Goal: Information Seeking & Learning: Learn about a topic

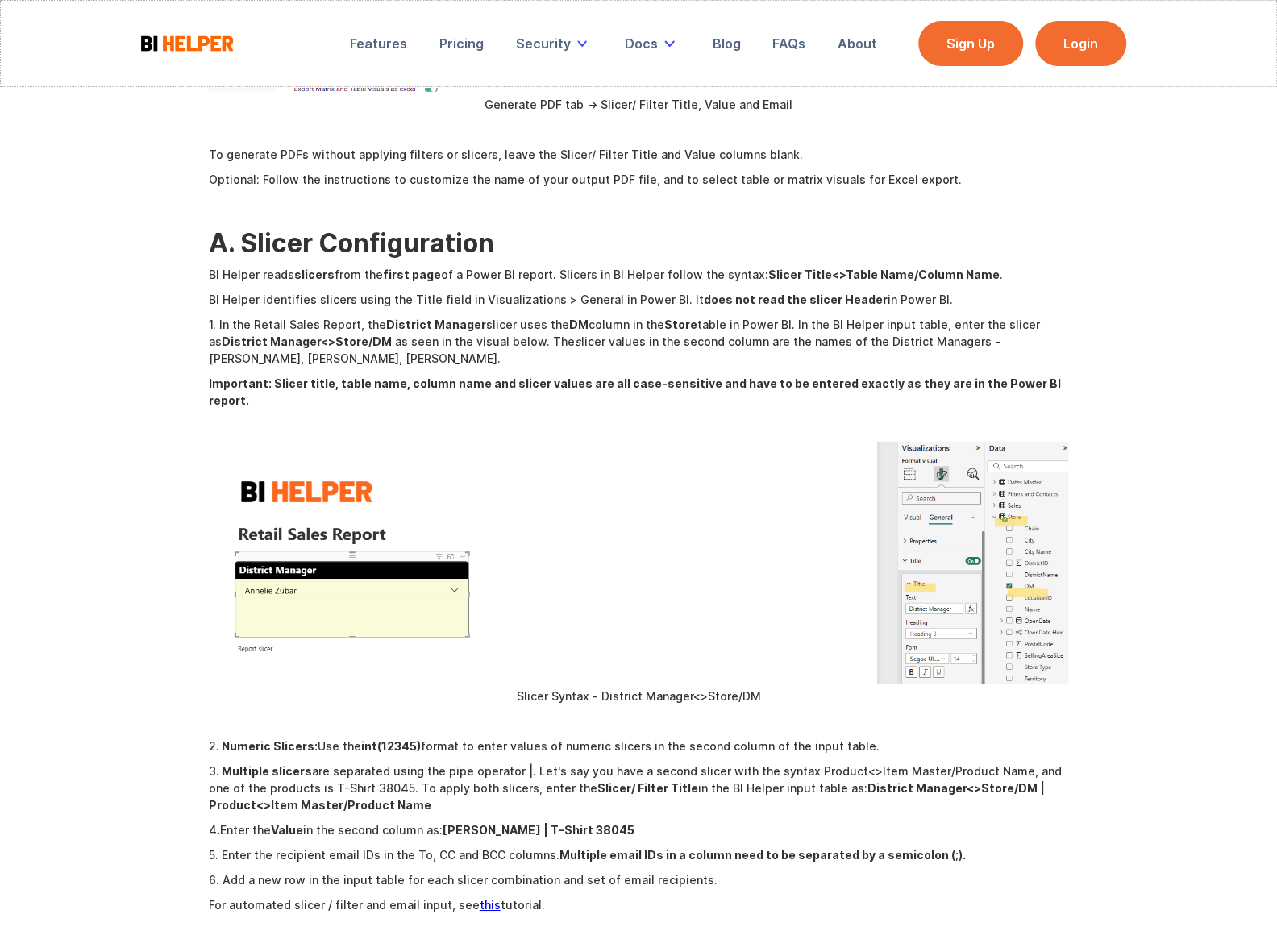
scroll to position [2784, 0]
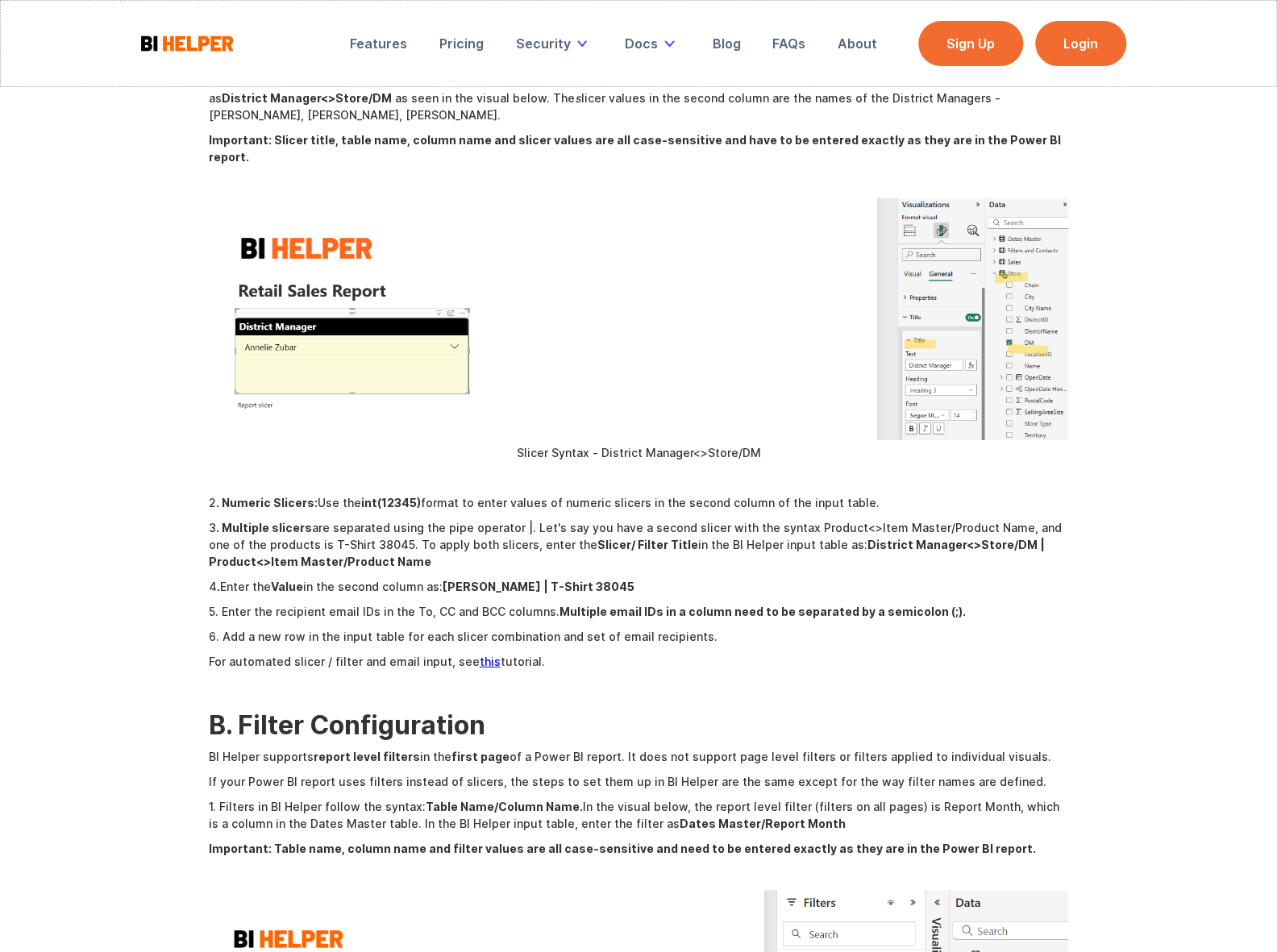
scroll to position [2931, 0]
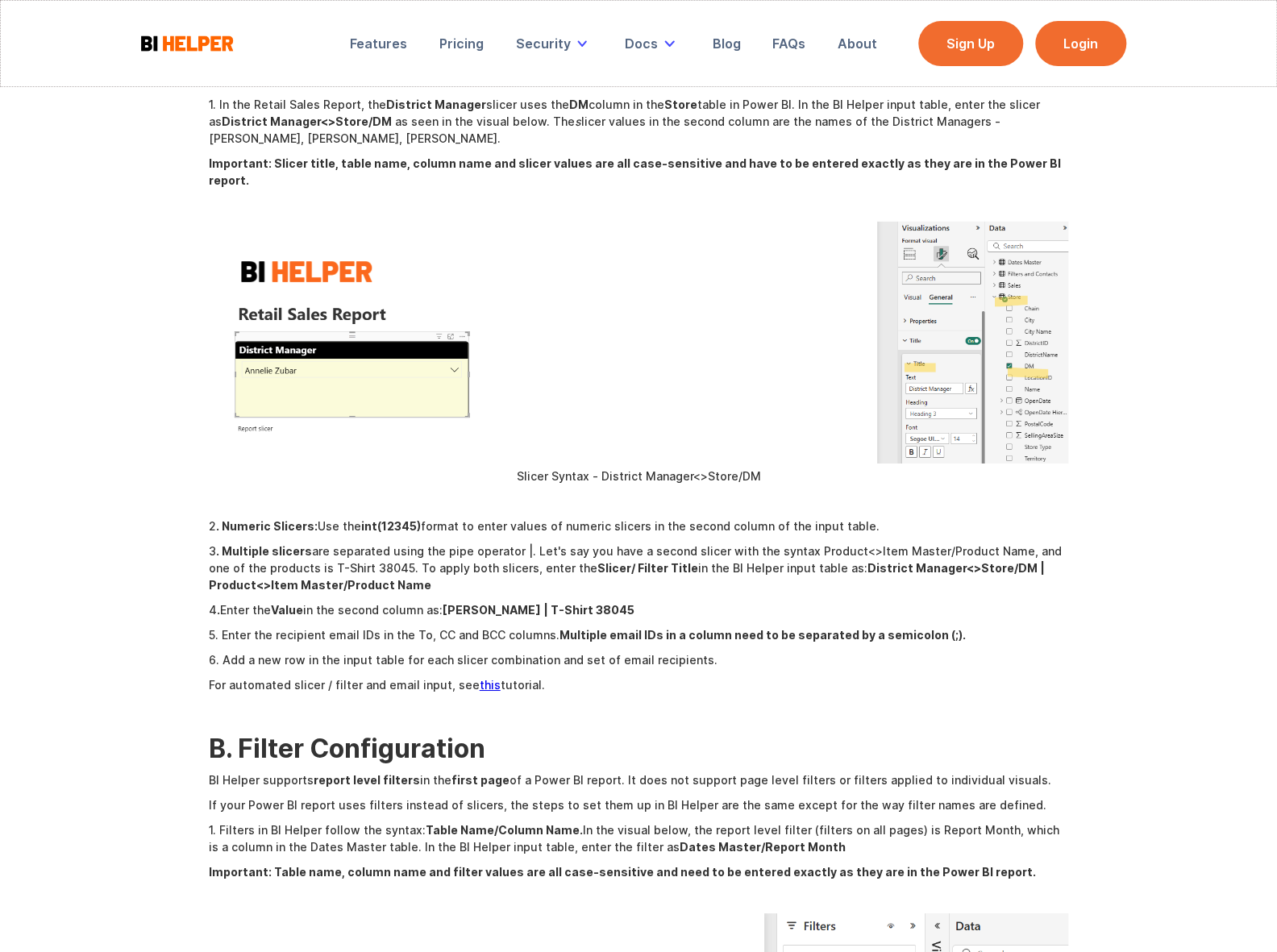
click at [480, 678] on link "this" at bounding box center [490, 684] width 21 height 14
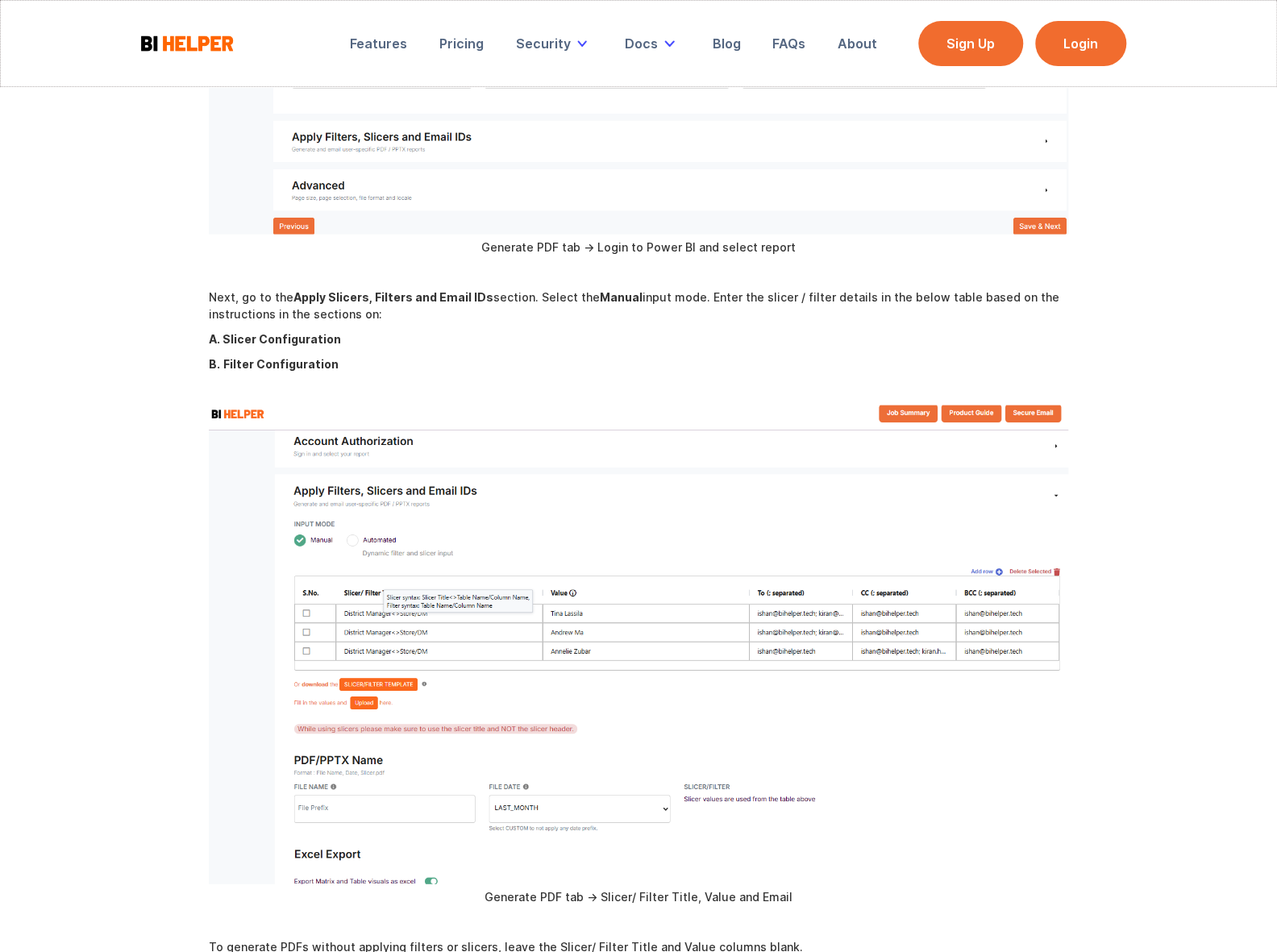
scroll to position [2052, 0]
